Goal: Use online tool/utility: Use online tool/utility

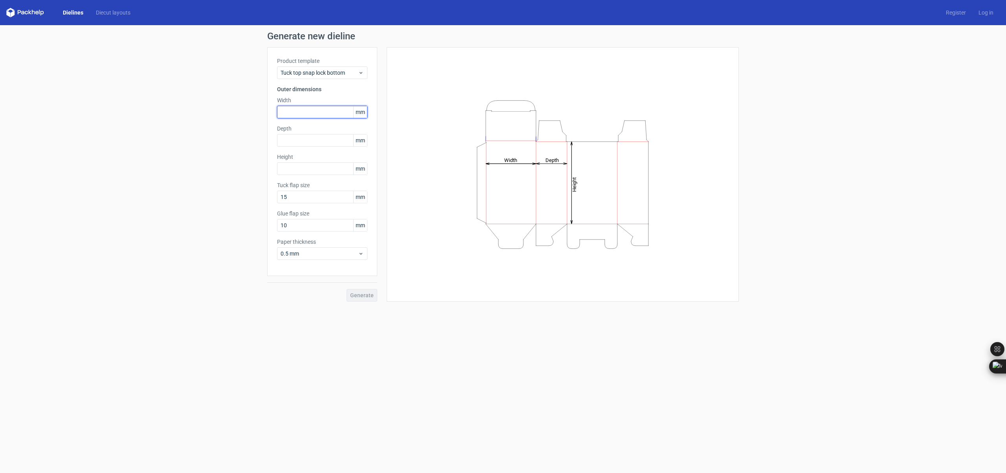
click at [303, 114] on input "text" at bounding box center [322, 112] width 90 height 13
click at [364, 113] on span "mm" at bounding box center [360, 112] width 14 height 12
click at [299, 112] on input "5" at bounding box center [322, 112] width 90 height 13
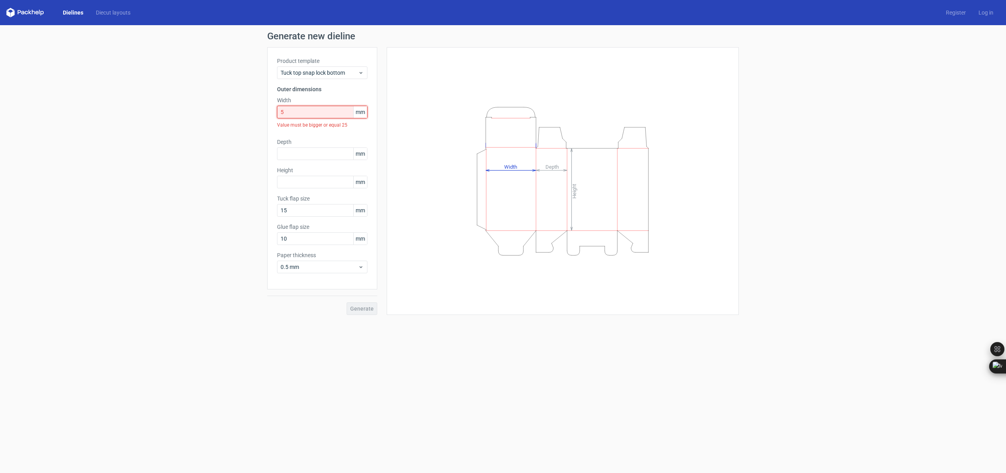
click at [299, 112] on input "5" at bounding box center [322, 112] width 90 height 13
paste input "127"
type input "127"
paste input "1778"
type input "1778"
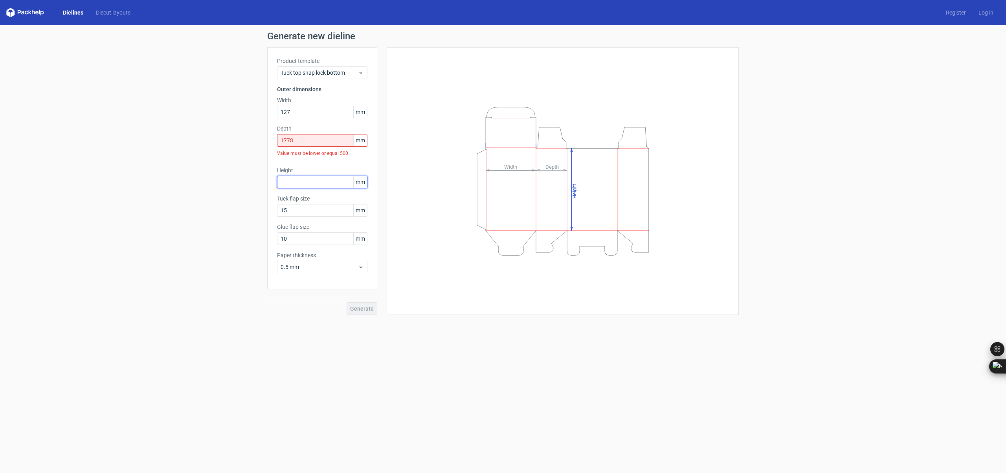
paste input "1778"
click at [289, 180] on input "1778" at bounding box center [322, 182] width 90 height 13
click at [354, 175] on div "Height 1778 mm Value must be lower or equal 500" at bounding box center [322, 183] width 90 height 35
click at [317, 183] on input "1778" at bounding box center [322, 182] width 90 height 13
click at [291, 183] on input "1778" at bounding box center [322, 182] width 90 height 13
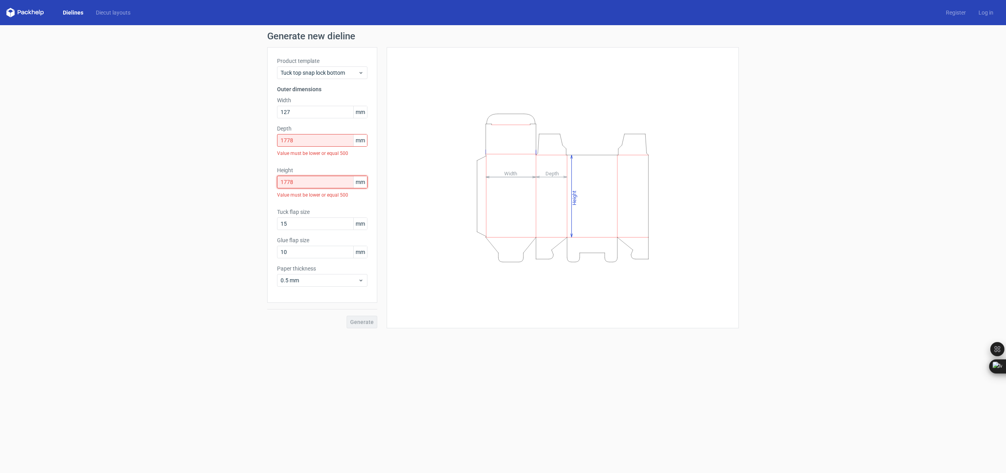
drag, startPoint x: 289, startPoint y: 183, endPoint x: 313, endPoint y: 181, distance: 24.1
click at [313, 181] on input "1778" at bounding box center [322, 182] width 90 height 13
click at [314, 181] on input "1778" at bounding box center [322, 182] width 90 height 13
click at [289, 183] on input "1778" at bounding box center [322, 182] width 90 height 13
type input "178"
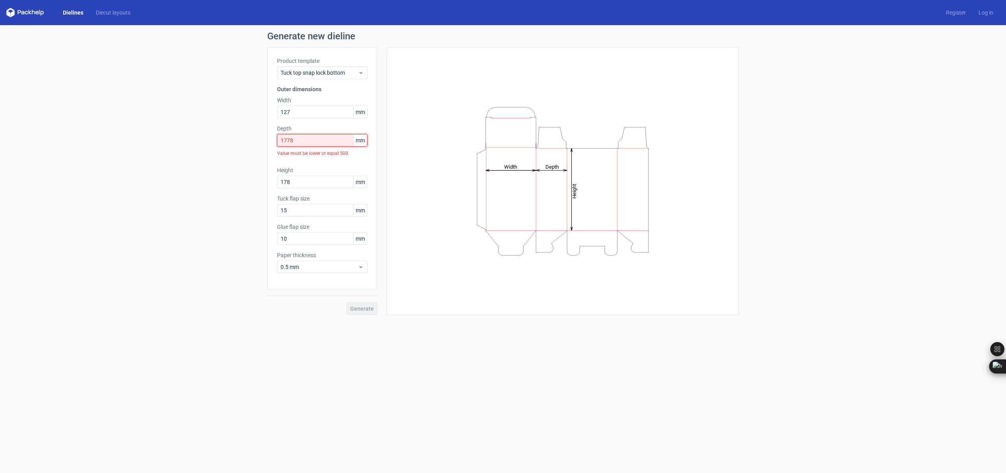
click at [295, 141] on input "1778" at bounding box center [322, 140] width 90 height 13
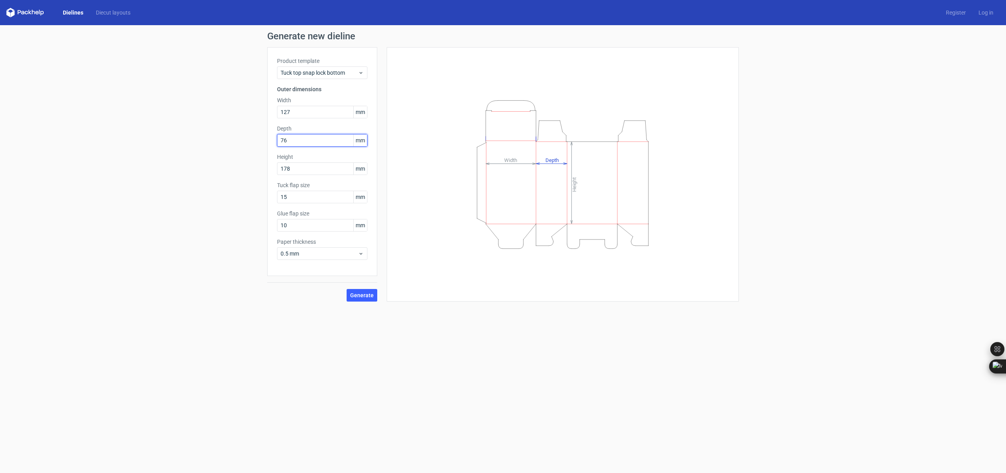
type input "76"
click at [364, 115] on span "mm" at bounding box center [360, 112] width 14 height 12
click at [298, 228] on input "10" at bounding box center [322, 225] width 90 height 13
